Goal: Transaction & Acquisition: Purchase product/service

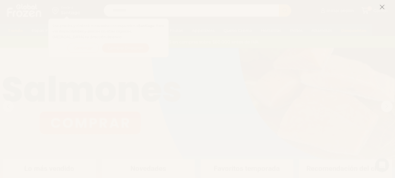
click at [383, 6] on icon at bounding box center [382, 6] width 5 height 5
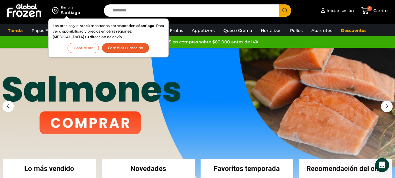
click at [131, 47] on button "Cambiar Dirección" at bounding box center [126, 48] width 48 height 10
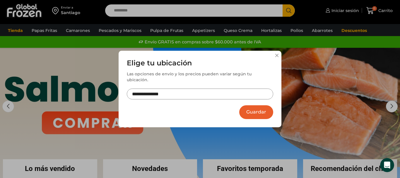
click at [153, 92] on input "**********" at bounding box center [200, 93] width 146 height 11
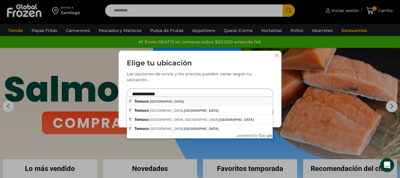
type input "**********"
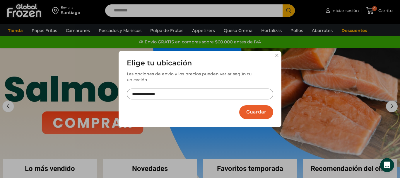
click at [254, 107] on button "Guardar" at bounding box center [256, 112] width 34 height 14
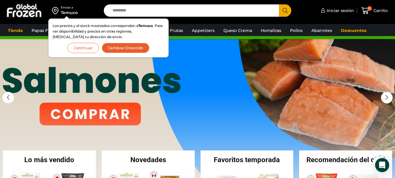
click at [88, 47] on button "Continuar" at bounding box center [83, 48] width 31 height 10
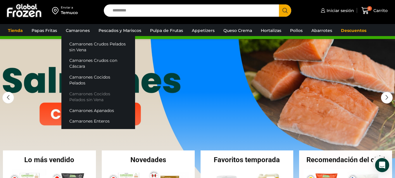
click at [85, 88] on link "Camarones Cocidos Pelados sin Vena" at bounding box center [98, 96] width 74 height 17
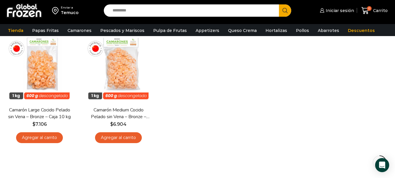
scroll to position [59, 0]
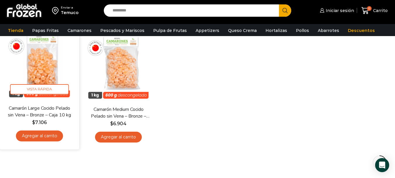
click at [44, 135] on link "Agregar al carrito" at bounding box center [39, 135] width 47 height 11
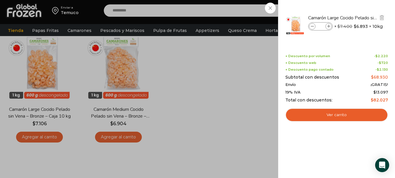
click at [330, 27] on icon at bounding box center [328, 26] width 3 height 3
type input "*"
click at [360, 18] on div "2 Carrito 2 2 Shopping Cart *" at bounding box center [374, 11] width 29 height 14
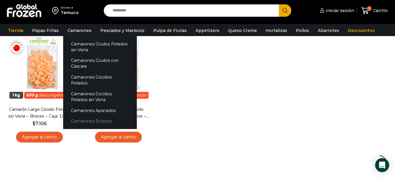
click at [85, 116] on link "Camarones Enteros" at bounding box center [100, 121] width 74 height 11
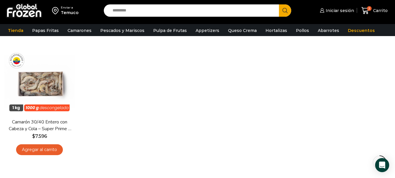
scroll to position [47, 0]
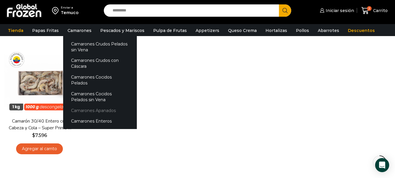
click at [106, 105] on link "Camarones Apanados" at bounding box center [100, 110] width 74 height 11
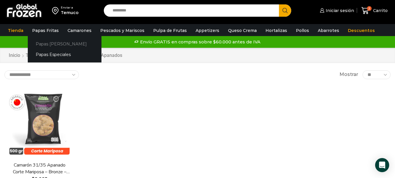
click at [49, 45] on link "Papas [PERSON_NAME]" at bounding box center [65, 43] width 74 height 11
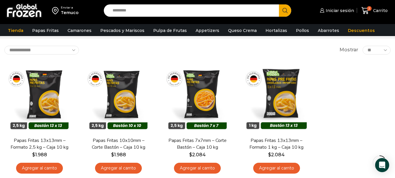
scroll to position [27, 0]
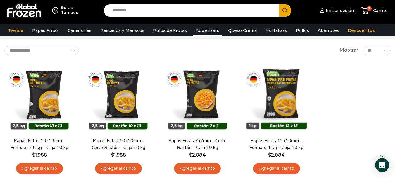
click at [203, 32] on link "Appetizers" at bounding box center [208, 30] width 30 height 11
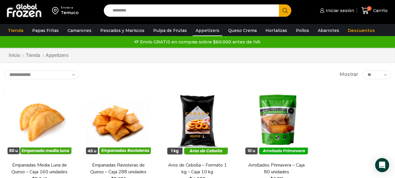
click at [372, 74] on select "** ** ** *****" at bounding box center [377, 74] width 28 height 9
select select "**"
click at [363, 70] on select "** ** ** *****" at bounding box center [377, 74] width 28 height 9
click at [294, 30] on link "Pollos" at bounding box center [302, 30] width 19 height 11
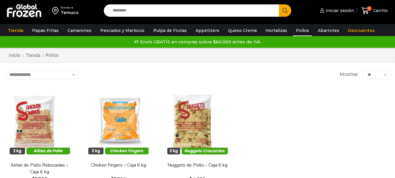
click at [318, 28] on link "Abarrotes" at bounding box center [328, 30] width 27 height 11
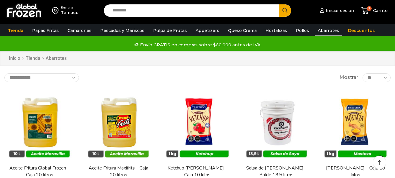
scroll to position [60, 0]
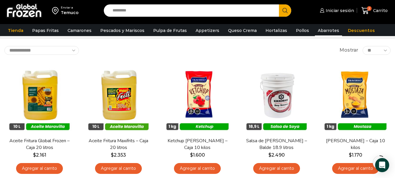
scroll to position [0, 0]
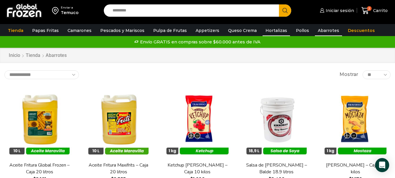
click at [267, 30] on link "Hortalizas" at bounding box center [276, 30] width 27 height 11
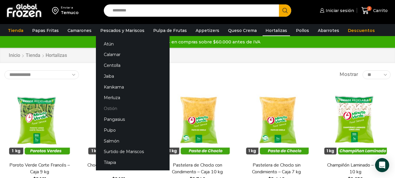
click at [108, 108] on link "Ostión" at bounding box center [133, 108] width 74 height 11
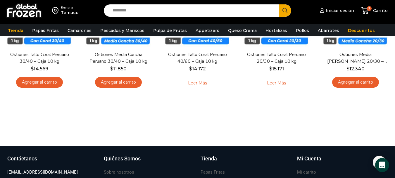
scroll to position [140, 0]
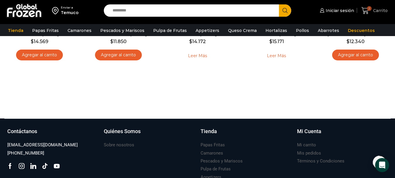
click at [367, 7] on icon at bounding box center [366, 11] width 8 height 8
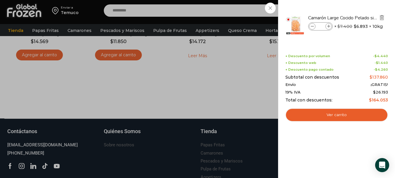
click at [382, 19] on img "Eliminar Camarón Large Cocido Pelado sin Vena - Bronze - Caja 10 kg del carrito" at bounding box center [381, 17] width 5 height 5
